Goal: Find specific page/section: Find specific page/section

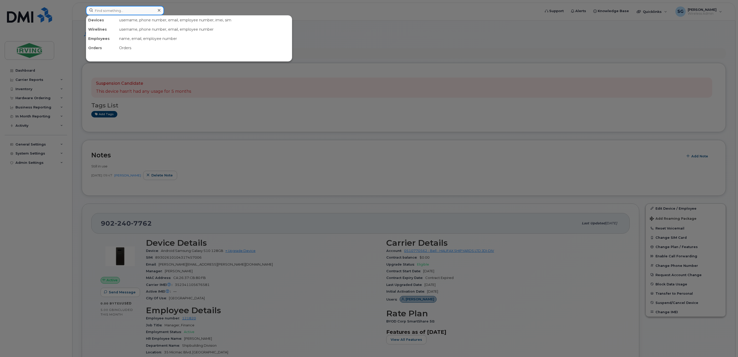
click at [133, 13] on input at bounding box center [125, 10] width 78 height 9
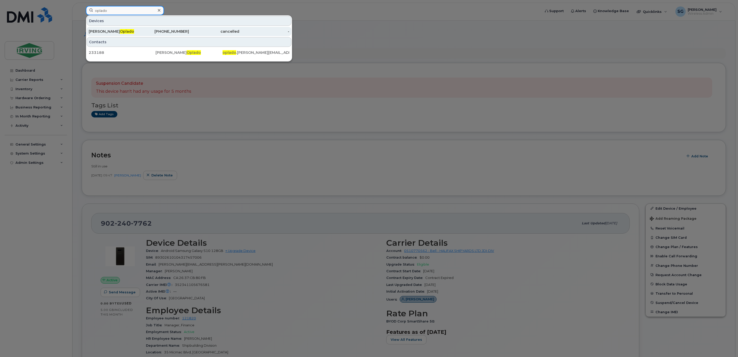
type input "oplado"
click at [139, 29] on div "Frederick Oplado" at bounding box center [164, 31] width 50 height 9
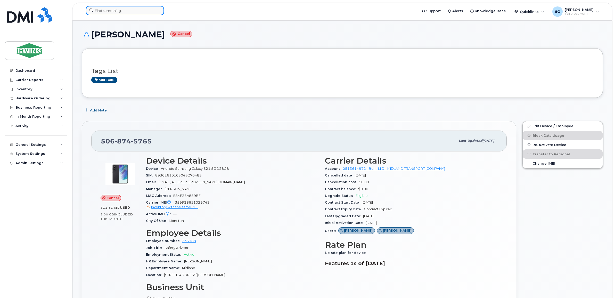
click at [99, 9] on input at bounding box center [125, 10] width 78 height 9
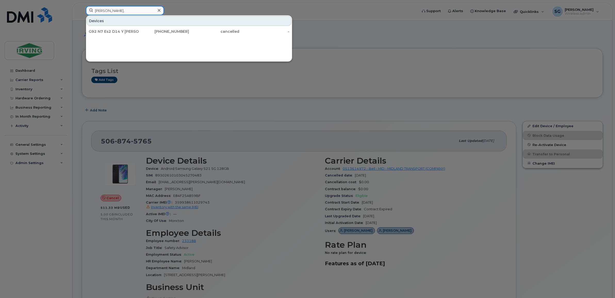
drag, startPoint x: 114, startPoint y: 8, endPoint x: 39, endPoint y: 8, distance: 75.5
click at [82, 8] on div "leblanc, Devices G92 N7 Es2 D14 Y Patrick Leblanc, Manual, Hslt 506-423-8244 ca…" at bounding box center [250, 11] width 336 height 11
paste input "5063437646"
type input "5063437646"
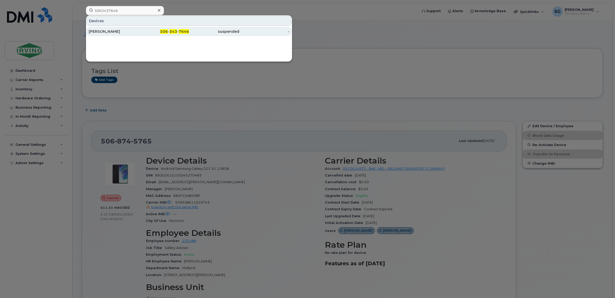
click at [117, 33] on div "Scott LeBlanc" at bounding box center [114, 31] width 50 height 5
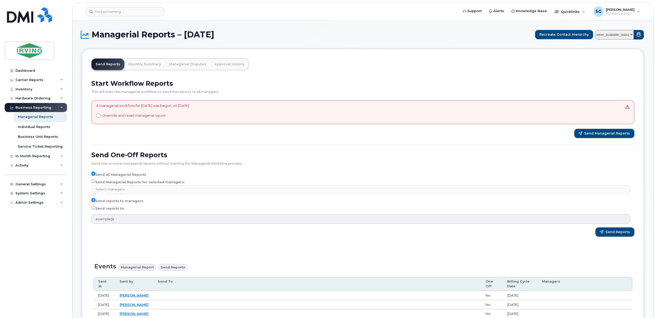
select select
drag, startPoint x: 147, startPoint y: 65, endPoint x: 173, endPoint y: 75, distance: 28.5
click at [147, 65] on link "Monthly Summary" at bounding box center [144, 64] width 41 height 11
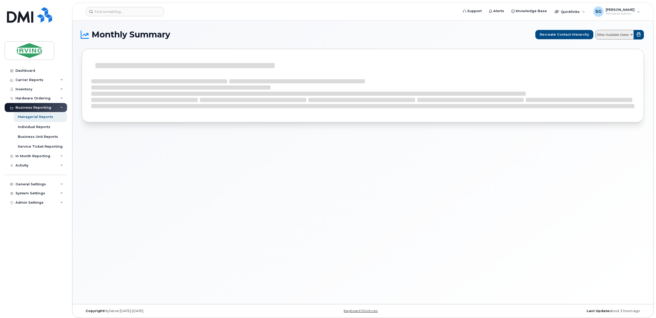
select select
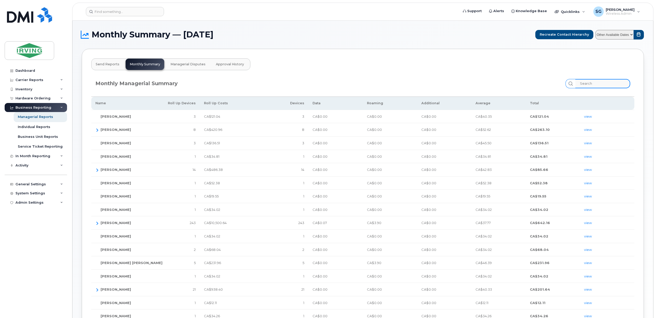
click at [592, 85] on input "search" at bounding box center [602, 83] width 55 height 9
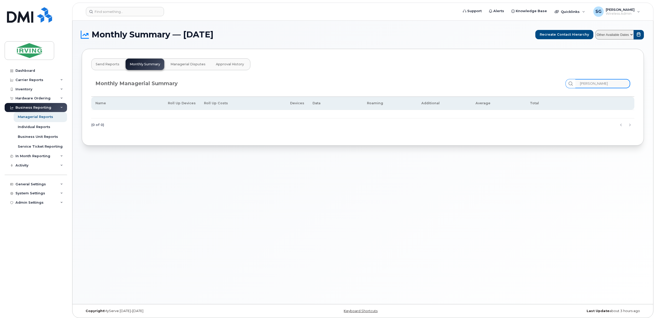
drag, startPoint x: 605, startPoint y: 85, endPoint x: 581, endPoint y: 86, distance: 24.0
click at [581, 85] on input "scott ring" at bounding box center [602, 83] width 55 height 9
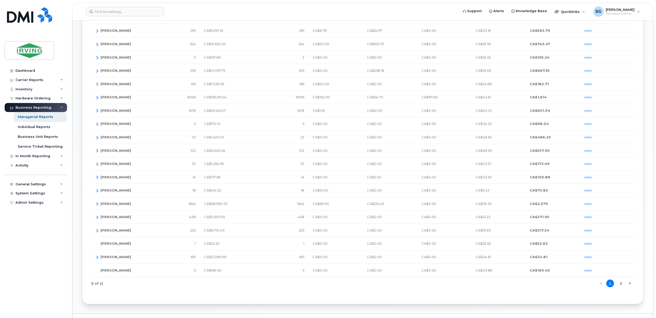
scroll to position [103, 0]
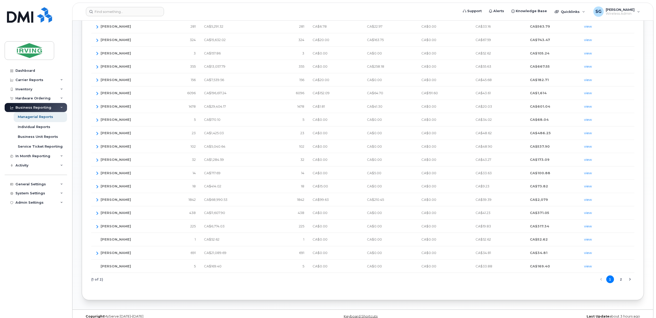
type input "ring"
click at [588, 270] on td "view" at bounding box center [607, 265] width 54 height 13
click at [588, 268] on link "view" at bounding box center [588, 266] width 8 height 4
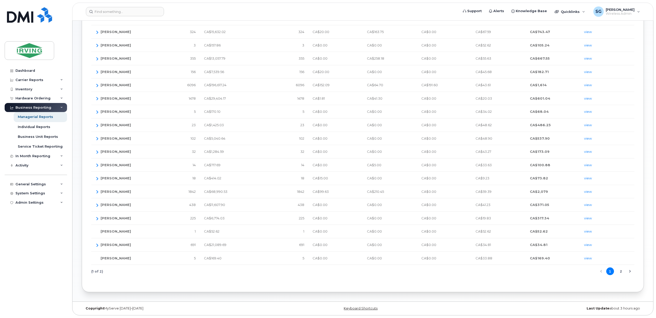
click at [621, 271] on button "2" at bounding box center [621, 271] width 8 height 8
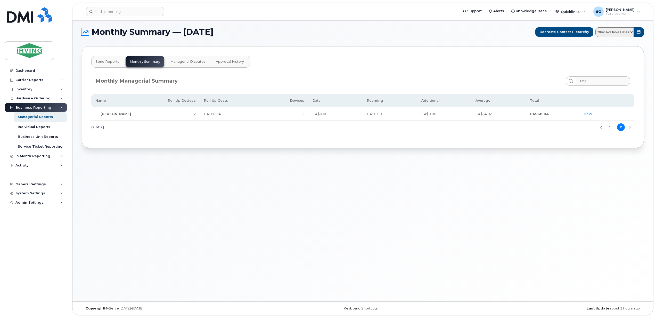
scroll to position [3, 0]
click at [608, 128] on button "1" at bounding box center [610, 127] width 8 height 8
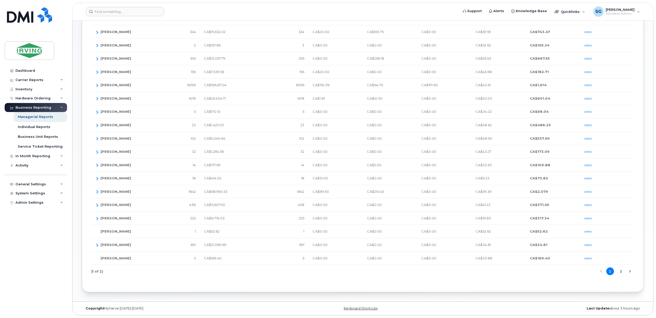
scroll to position [0, 0]
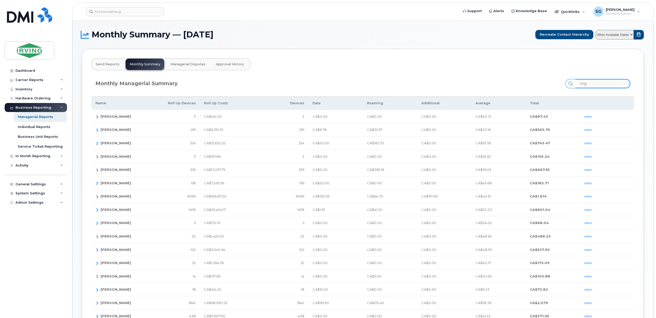
drag, startPoint x: 597, startPoint y: 82, endPoint x: 581, endPoint y: 85, distance: 15.7
click at [581, 85] on input "ring" at bounding box center [602, 83] width 55 height 9
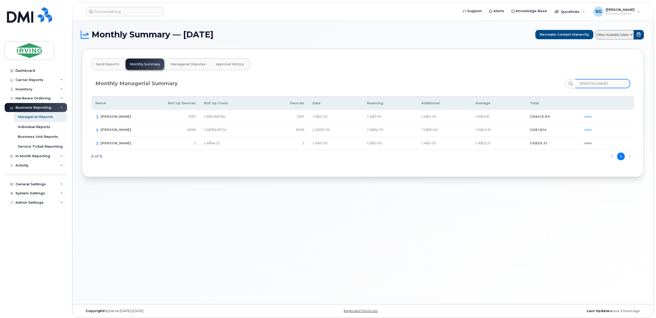
type input "mackellar"
click at [585, 143] on link "view" at bounding box center [588, 143] width 8 height 4
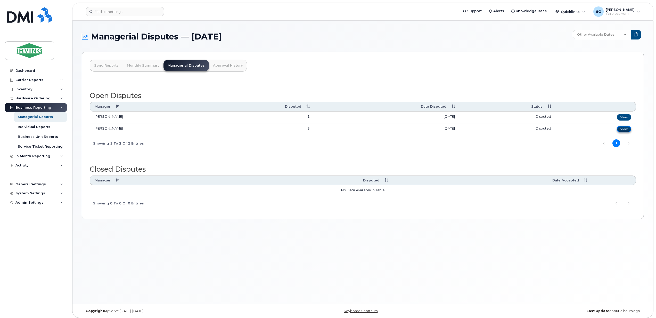
click at [626, 129] on link "View" at bounding box center [623, 129] width 14 height 6
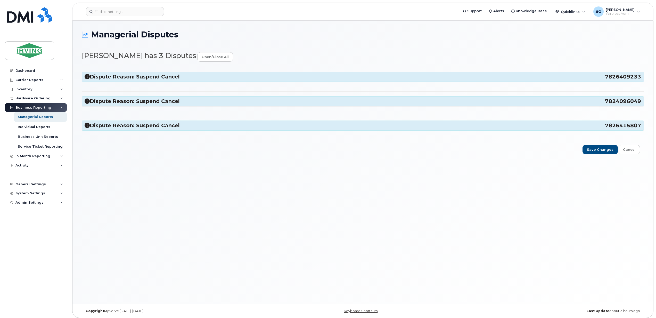
click at [144, 79] on h3 "Dispute Reason: Suspend Cancel 7826409233" at bounding box center [363, 76] width 556 height 7
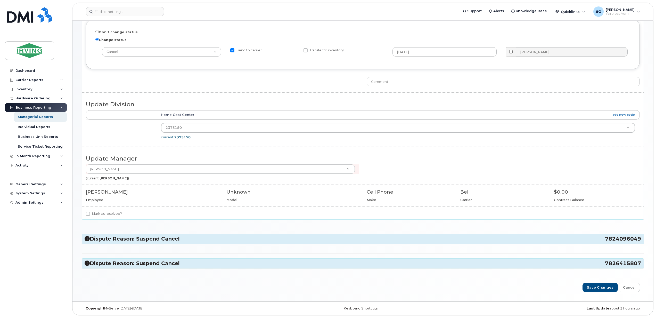
scroll to position [73, 0]
click at [155, 239] on h3 "Dispute Reason: Suspend Cancel 7824096049" at bounding box center [363, 238] width 556 height 7
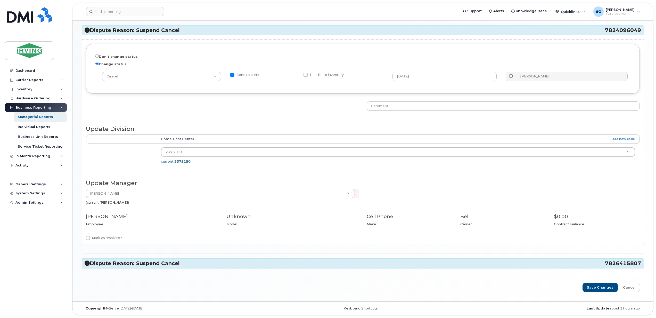
scroll to position [283, 0]
click at [126, 264] on h3 "Dispute Reason: Suspend Cancel 7826415807" at bounding box center [363, 263] width 556 height 7
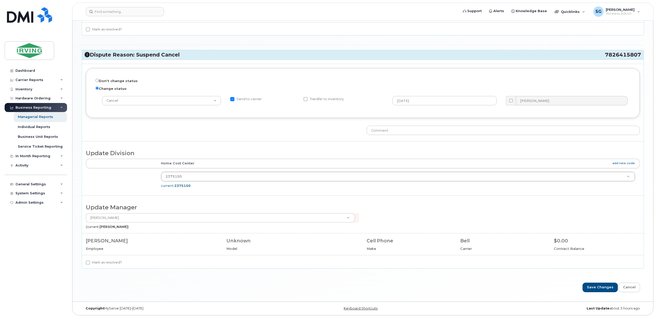
scroll to position [487, 0]
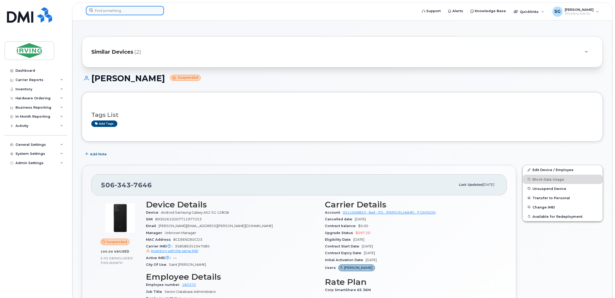
click at [115, 13] on input at bounding box center [125, 10] width 78 height 9
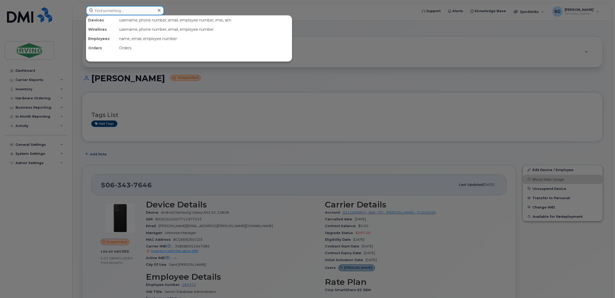
type input "k"
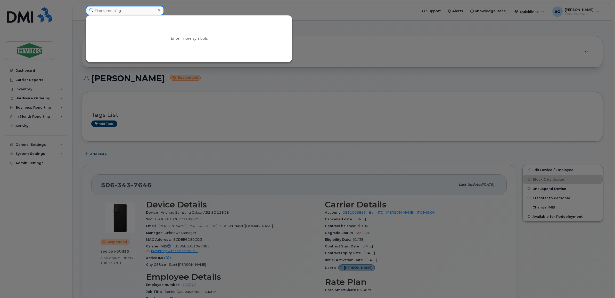
type input "e"
type input "k"
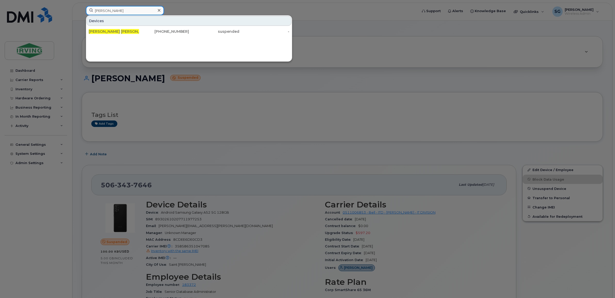
drag, startPoint x: 122, startPoint y: 12, endPoint x: 80, endPoint y: 13, distance: 42.3
click at [82, 13] on div "[PERSON_NAME] Devices [PERSON_NAME] [PHONE_NUMBER] suspended -" at bounding box center [250, 11] width 336 height 11
type input "temitope"
drag, startPoint x: 112, startPoint y: 32, endPoint x: 139, endPoint y: 46, distance: 29.9
click at [112, 32] on div "Temitope Ogunmuyima" at bounding box center [114, 31] width 50 height 5
